Goal: Task Accomplishment & Management: Use online tool/utility

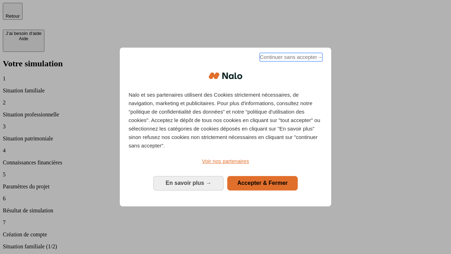
click at [290, 58] on span "Continuer sans accepter →" at bounding box center [291, 57] width 63 height 8
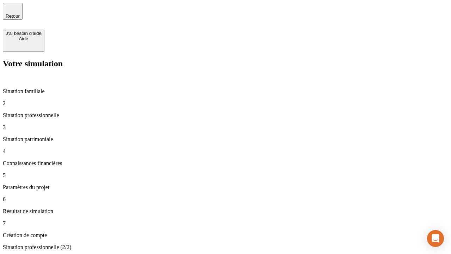
type input "30 000"
type input "40 000"
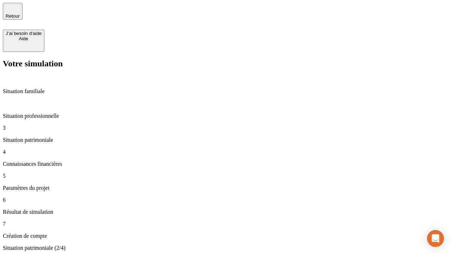
type input "1 100"
type input "20"
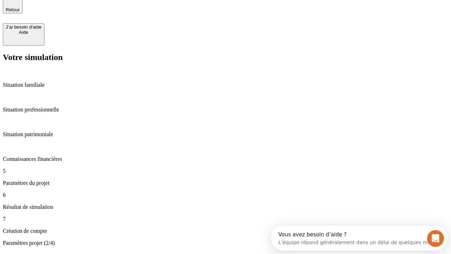
type input "40"
type input "50 000"
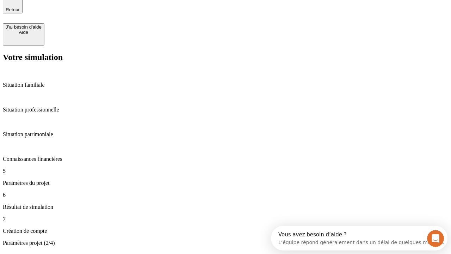
type input "640"
